Goal: Task Accomplishment & Management: Use online tool/utility

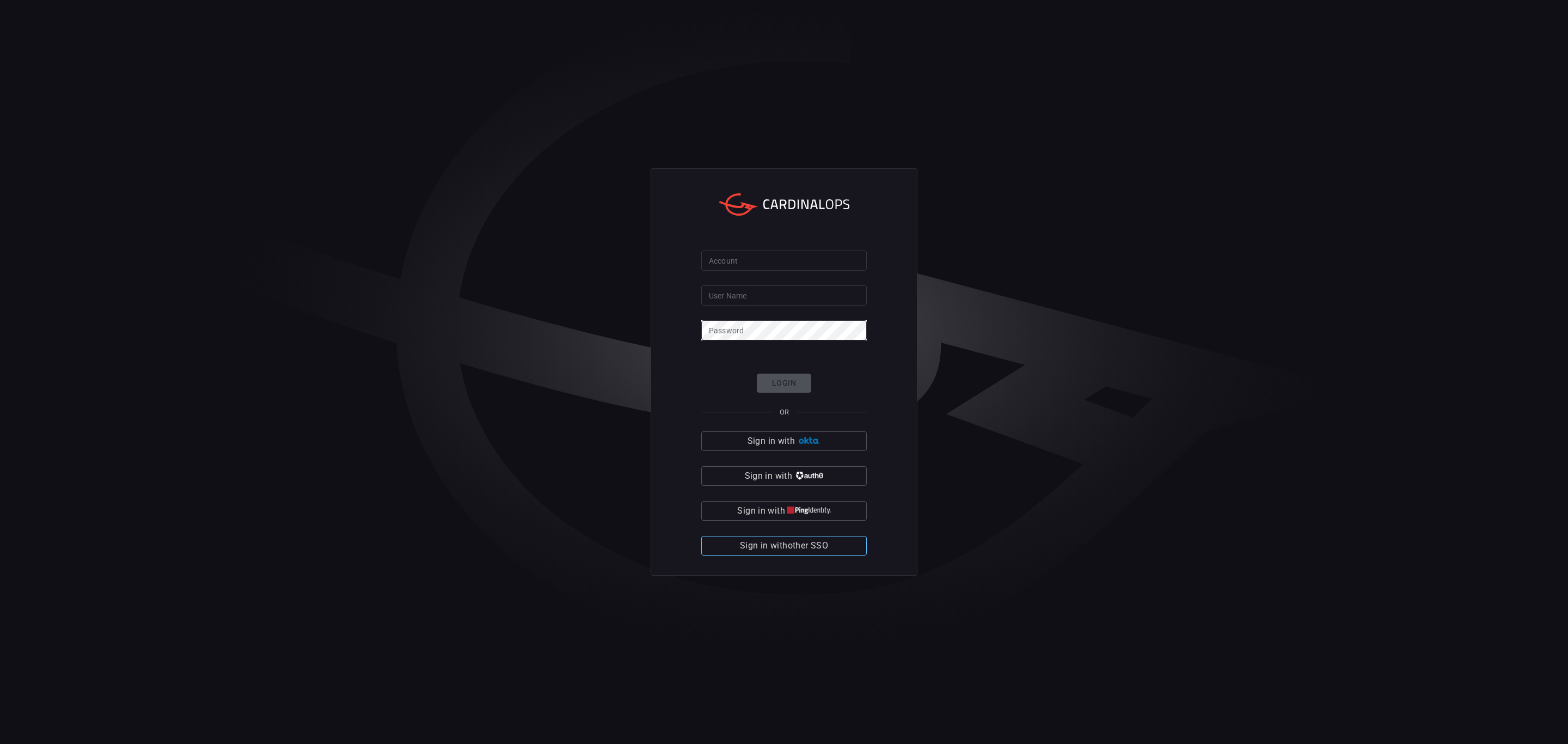
click at [422, 226] on span "Sign in with other SSO" at bounding box center [784, 546] width 88 height 15
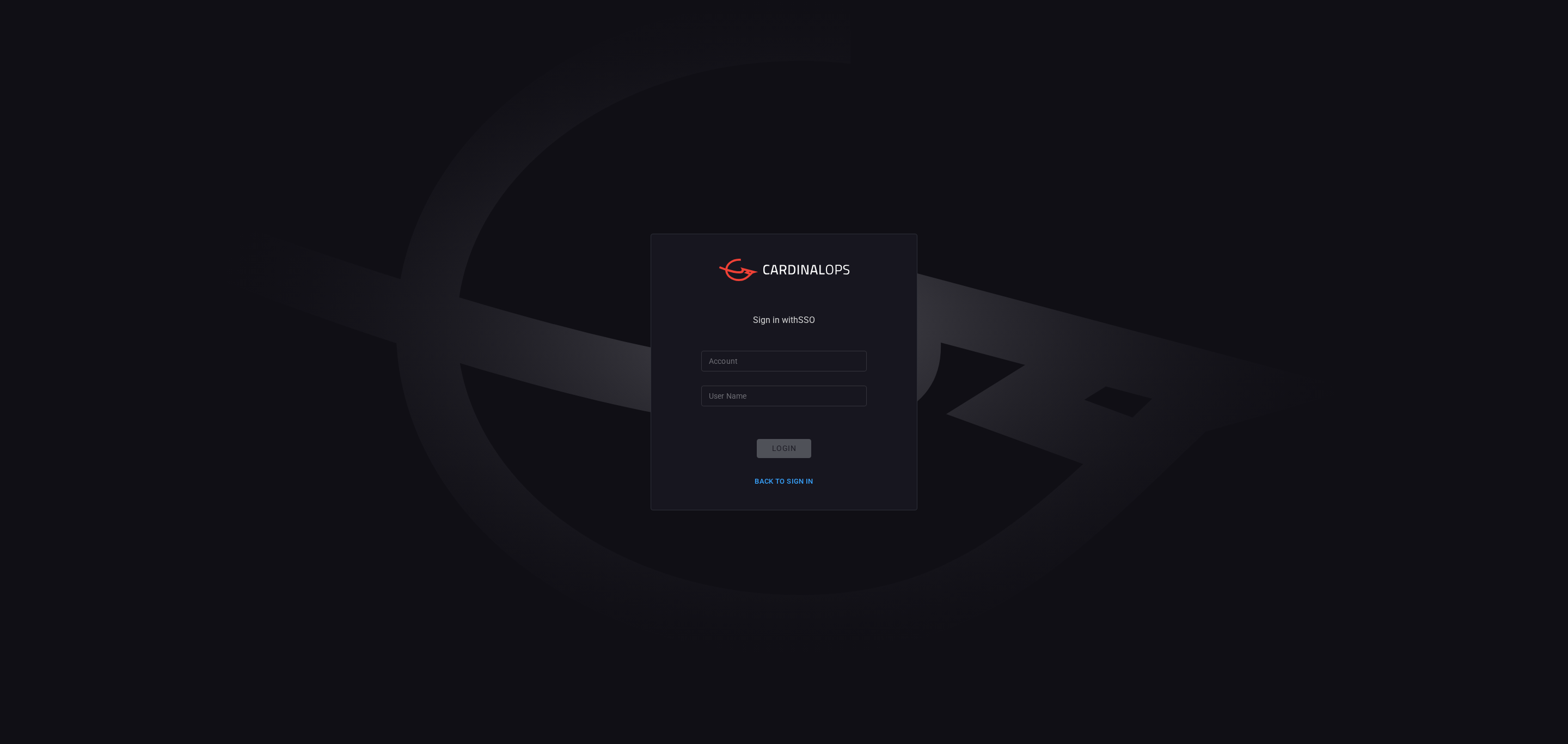
click at [422, 226] on input "Account" at bounding box center [784, 360] width 166 height 20
type input "santander-global"
click at [422, 226] on input "User Name" at bounding box center [784, 395] width 166 height 20
type input "[PERSON_NAME][EMAIL_ADDRESS][DOMAIN_NAME]"
click at [422, 226] on button "Login" at bounding box center [783, 448] width 54 height 19
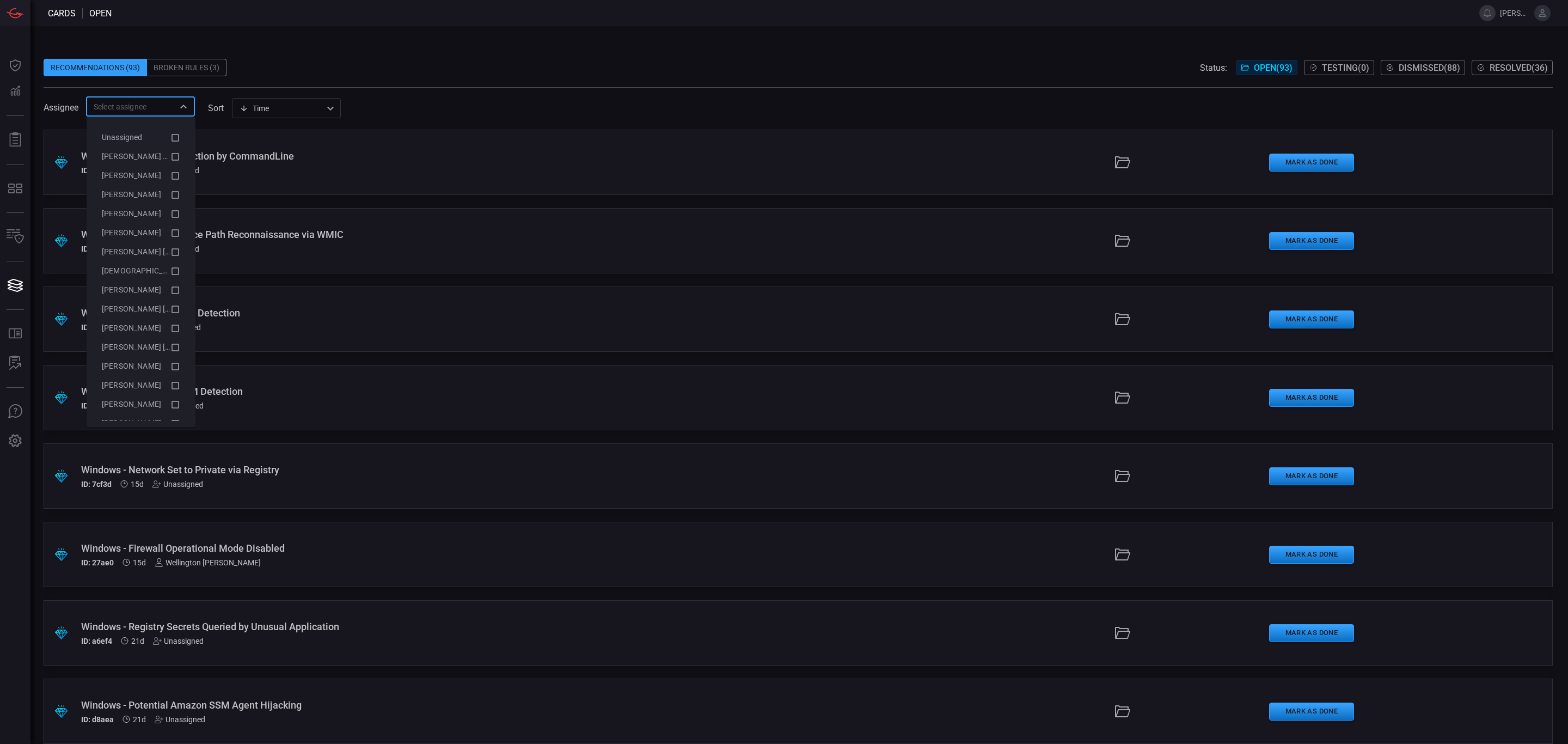
click at [128, 108] on input "text" at bounding box center [131, 107] width 85 height 13
click at [127, 157] on span "[PERSON_NAME] (Myself)" at bounding box center [146, 156] width 89 height 9
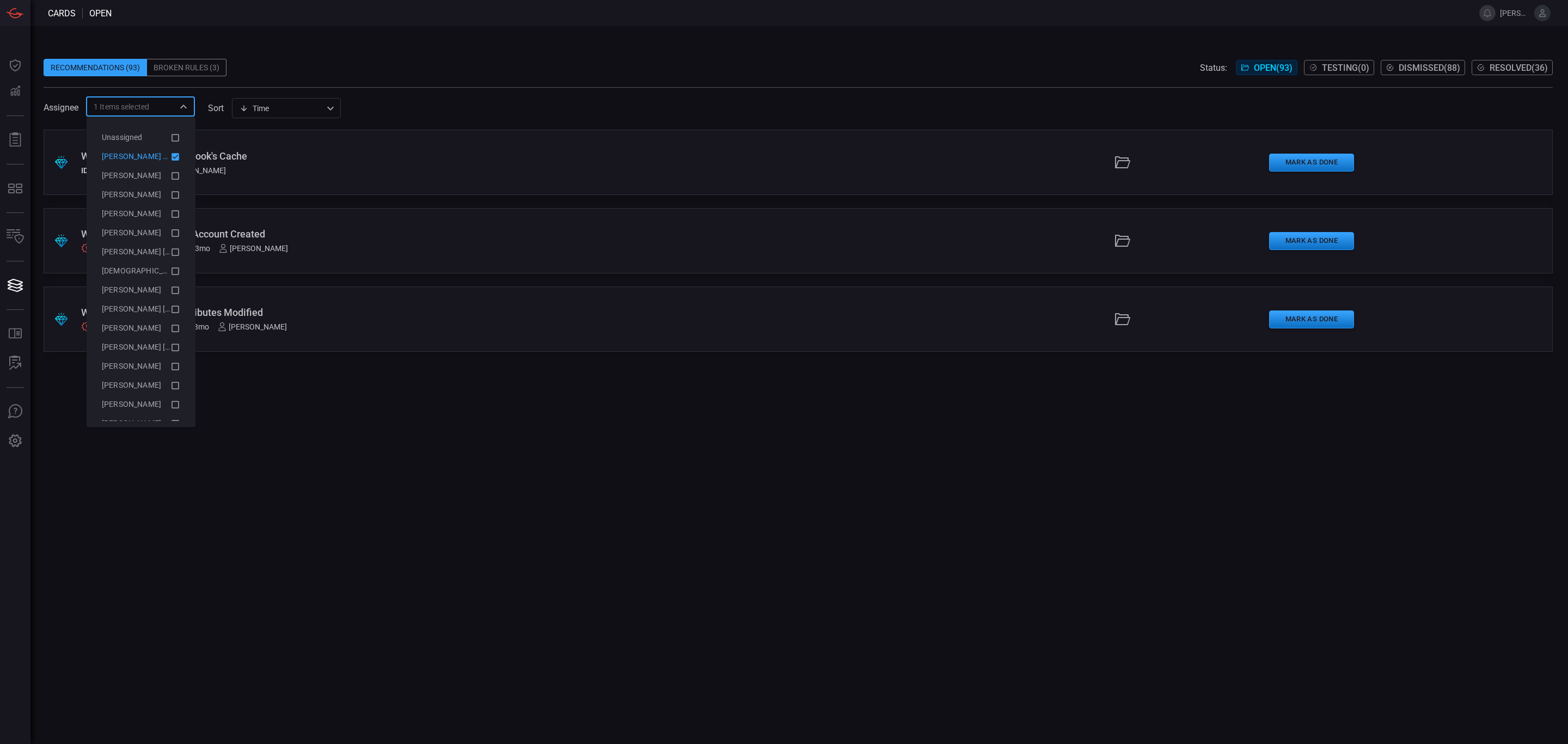
click at [309, 441] on div ".suggested_cards_icon{fill:url(#suggested_cards_icon);} Windows - URL File in O…" at bounding box center [798, 437] width 1509 height 614
